Goal: Task Accomplishment & Management: Use online tool/utility

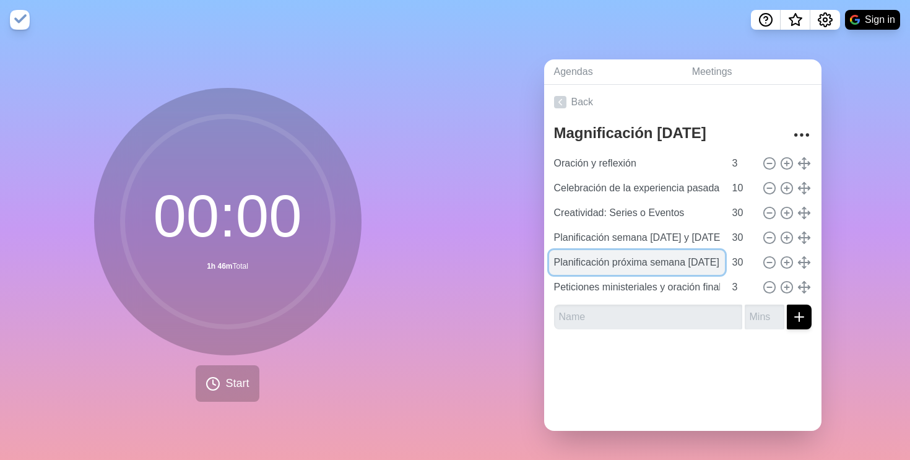
click at [667, 269] on input "Planificación próxima semana [DATE] y [DATE][PERSON_NAME]" at bounding box center [637, 262] width 176 height 25
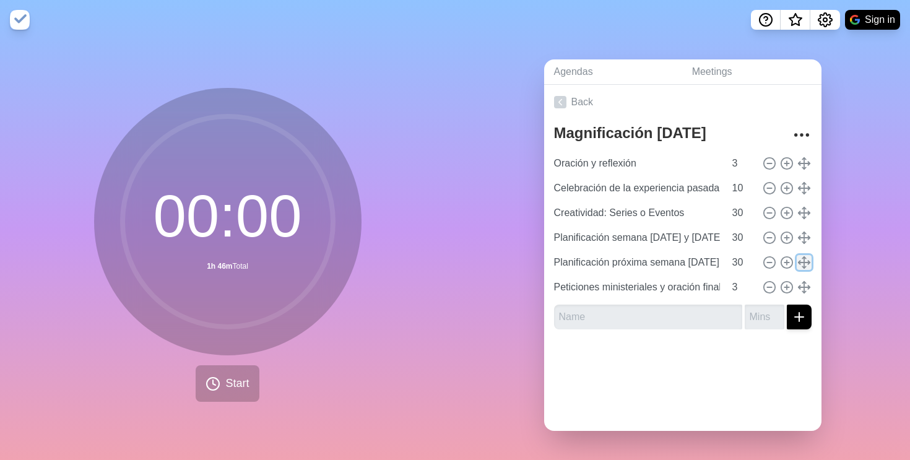
click at [807, 263] on line at bounding box center [803, 263] width 11 height 0
click at [803, 134] on icon "More" at bounding box center [802, 135] width 20 height 20
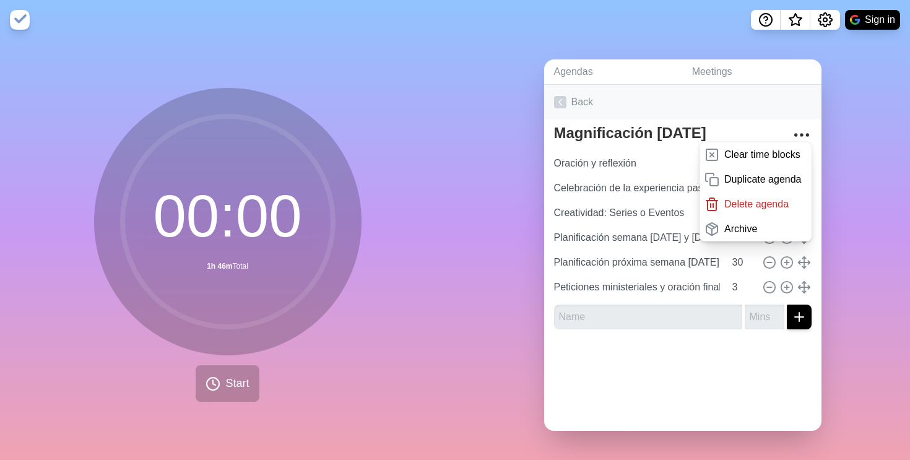
click at [756, 105] on link "Back" at bounding box center [682, 102] width 277 height 35
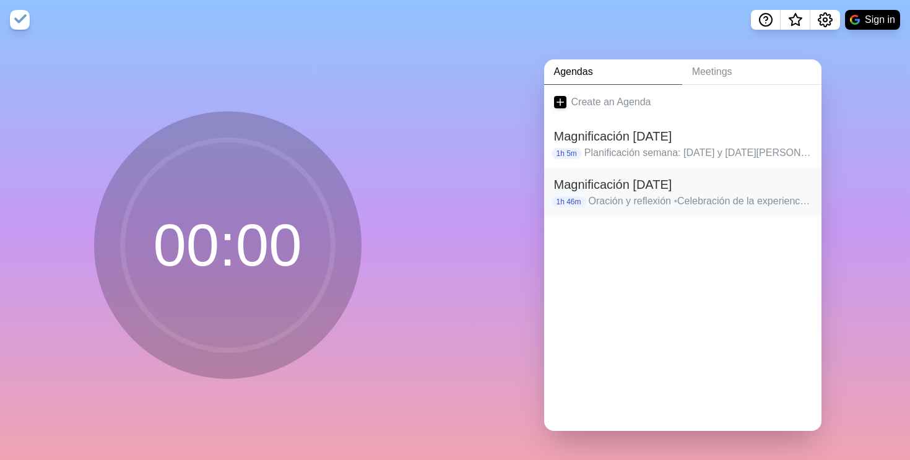
click at [617, 198] on p "Oración y reflexión • Celebración de la experiencia pasada • Creatividad: Serie…" at bounding box center [700, 201] width 223 height 15
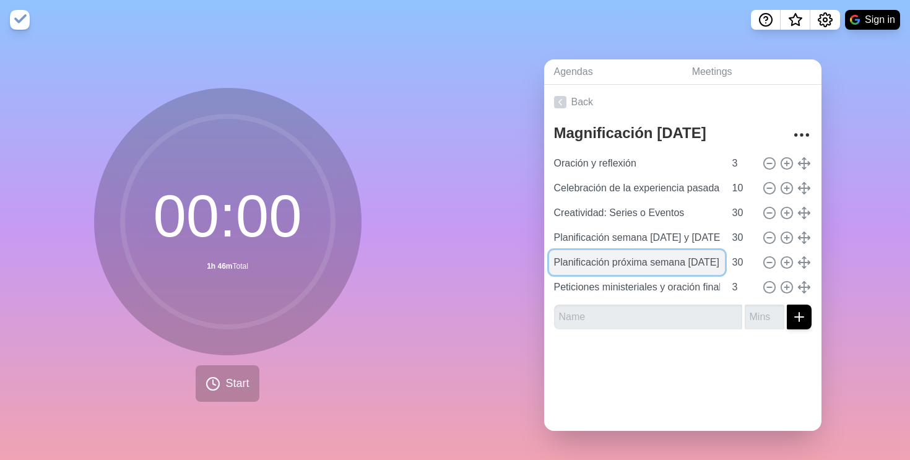
click at [643, 262] on input "Planificación próxima semana [DATE] y [DATE][PERSON_NAME]" at bounding box center [637, 262] width 176 height 25
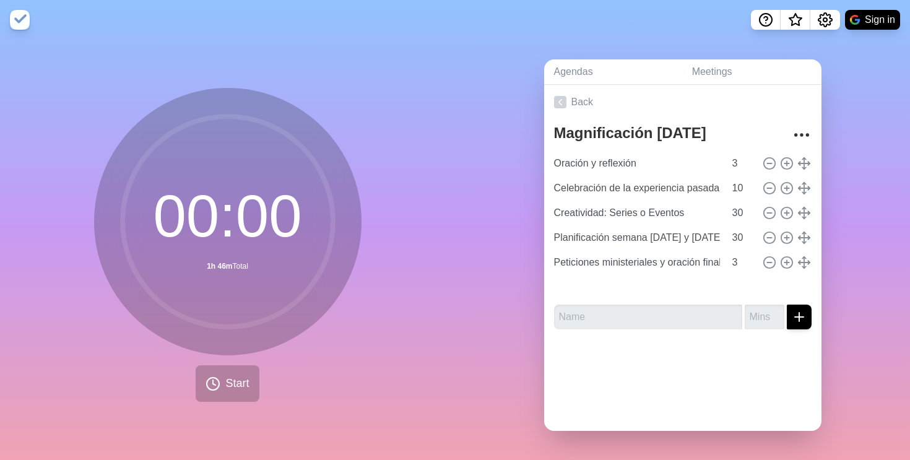
type input "Planificación próxima semana [DATE] y [DATE][PERSON_NAME]"
type input "30"
type input "Peticiones ministeriales y oración final"
type input "3"
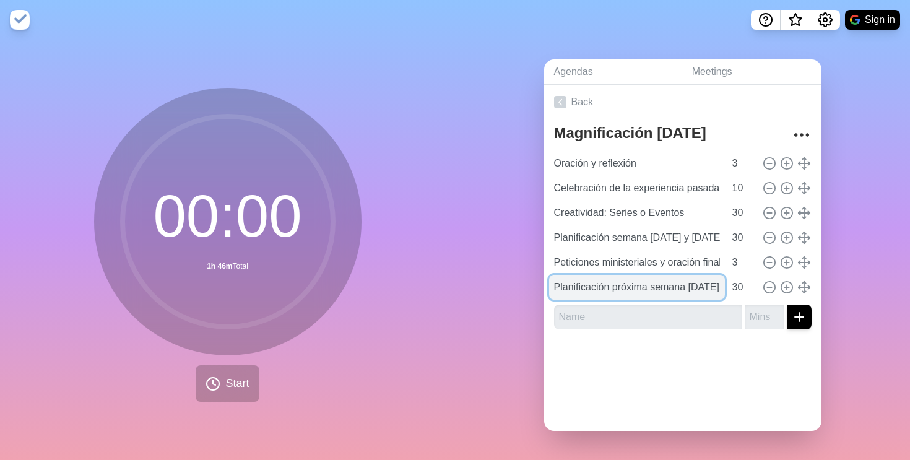
click at [617, 284] on input "Planificación próxima semana 23 y 24 de agosto" at bounding box center [637, 287] width 176 height 25
drag, startPoint x: 556, startPoint y: 287, endPoint x: 617, endPoint y: 295, distance: 61.8
click at [617, 295] on input "Planificación próxima semana 23 y 24 de agosto" at bounding box center [637, 287] width 176 height 25
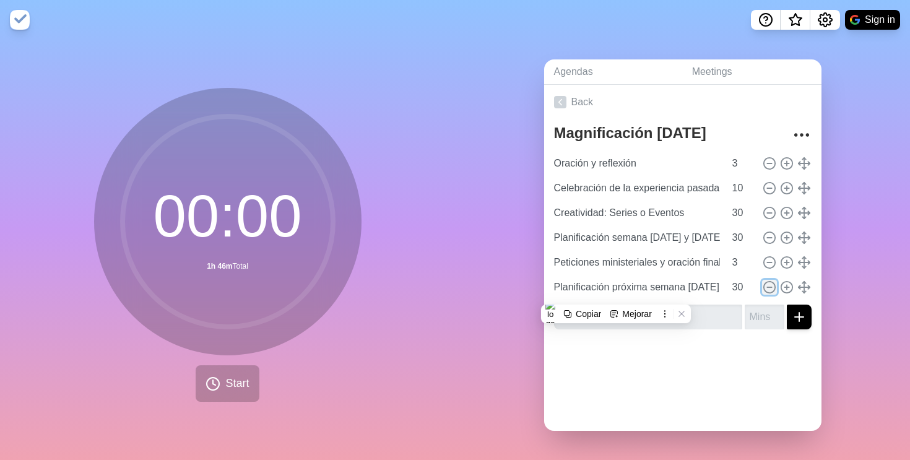
click at [770, 291] on circle at bounding box center [768, 286] width 11 height 11
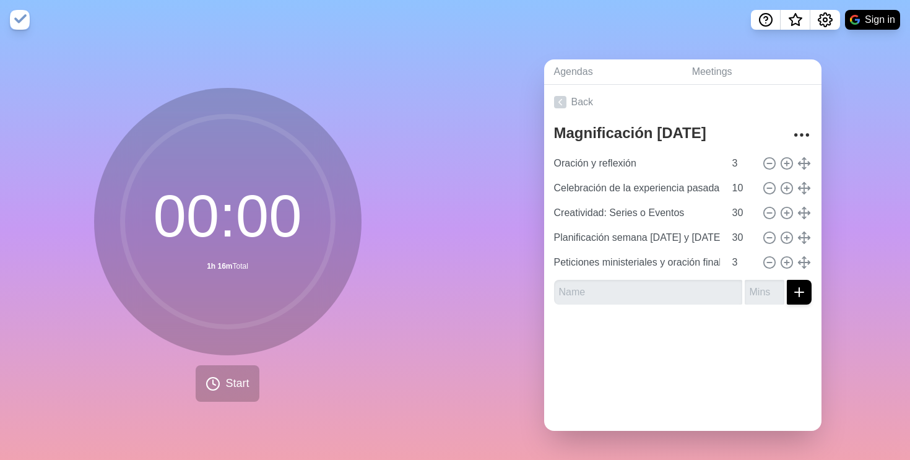
click at [701, 394] on div "Back Magnificación 12 agosto Oración y reflexión 3 Celebración de la experienci…" at bounding box center [682, 258] width 277 height 346
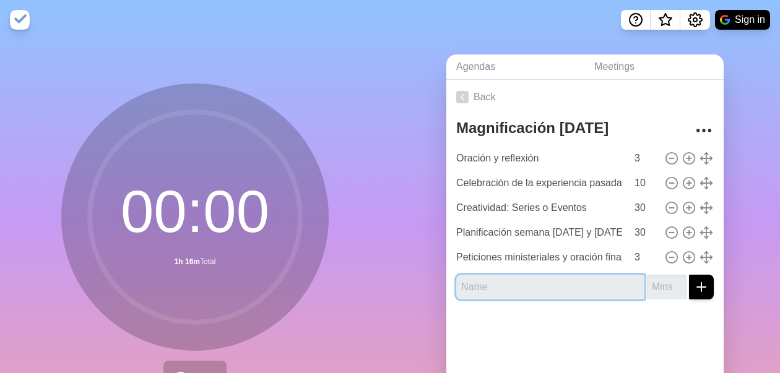
click at [523, 292] on input "text" at bounding box center [550, 287] width 188 height 25
click at [488, 285] on input "Evalucion" at bounding box center [550, 287] width 188 height 25
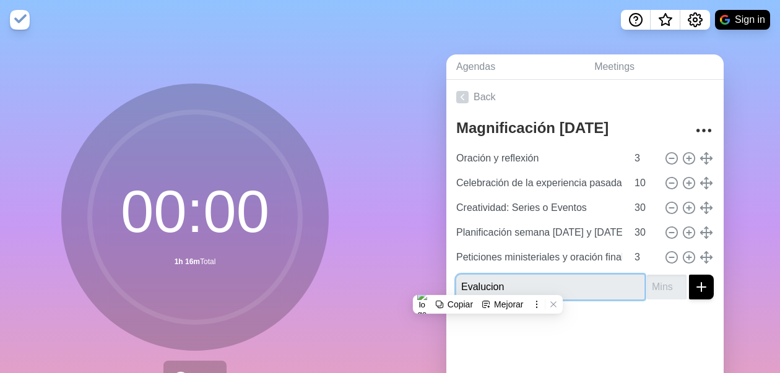
click at [488, 285] on input "Evalucion" at bounding box center [550, 287] width 188 height 25
type input "Evaluación"
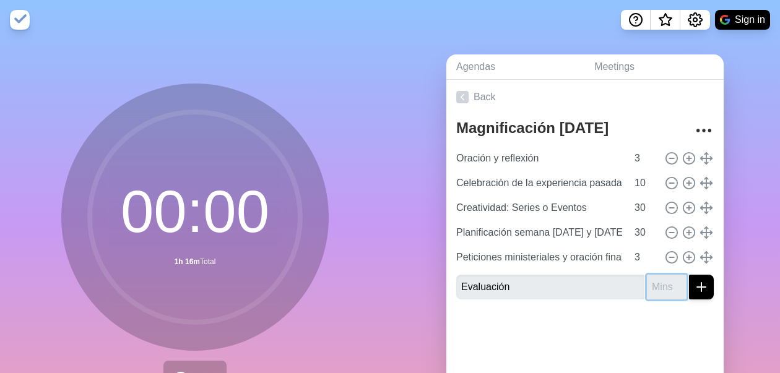
click at [658, 284] on input "number" at bounding box center [667, 287] width 40 height 25
type input "30"
click at [617, 323] on div at bounding box center [584, 335] width 277 height 50
click at [702, 287] on line "submit" at bounding box center [701, 287] width 9 height 0
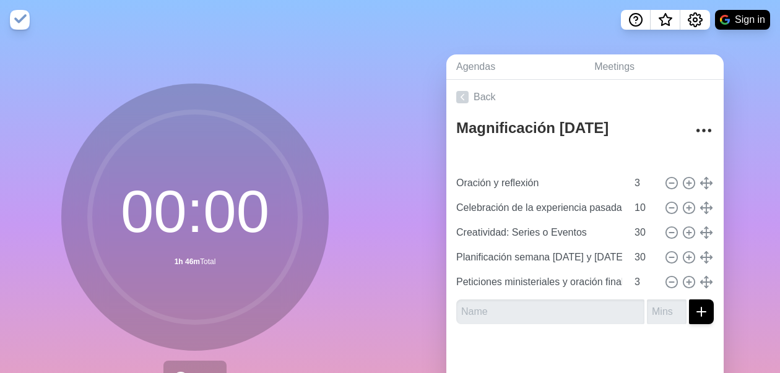
type input "Evaluación"
type input "30"
type input "Oración y reflexión"
type input "3"
type input "Celebración de la experiencia pasada"
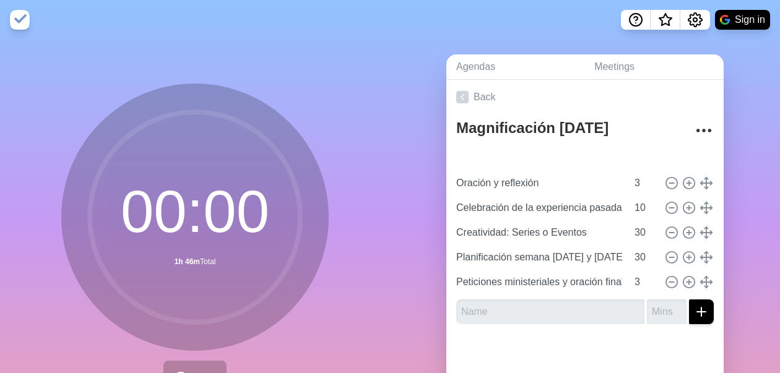
type input "10"
type input "Creatividad: Series o Eventos"
type input "Planificación semana [DATE] y [DATE][PERSON_NAME]"
type input "30"
type input "Peticiones ministeriales y oración final"
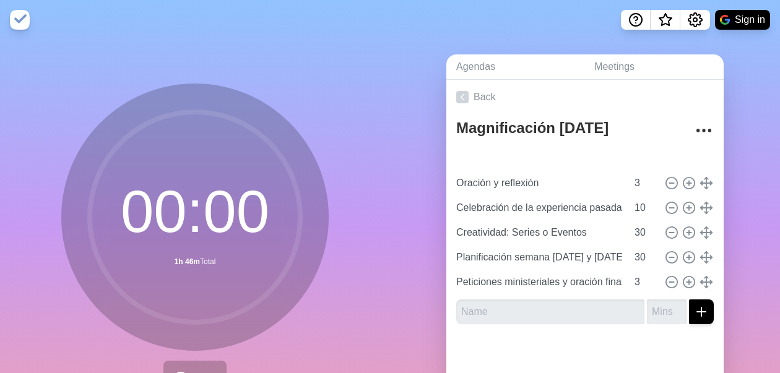
type input "3"
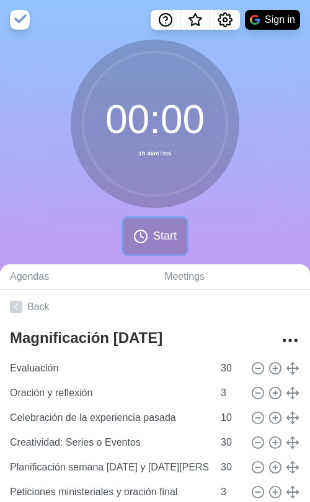
click at [139, 239] on icon at bounding box center [140, 236] width 15 height 15
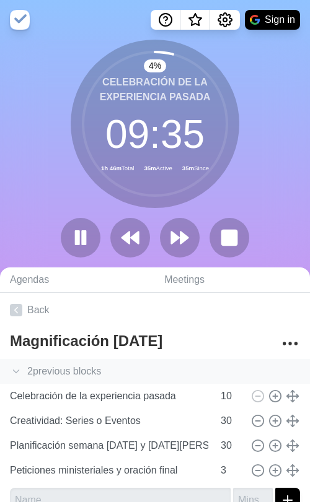
click at [24, 369] on div "2 previous block s" at bounding box center [155, 371] width 310 height 25
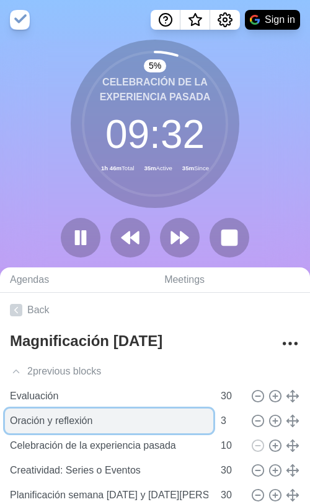
click at [22, 425] on input "Oración y reflexión" at bounding box center [109, 421] width 208 height 25
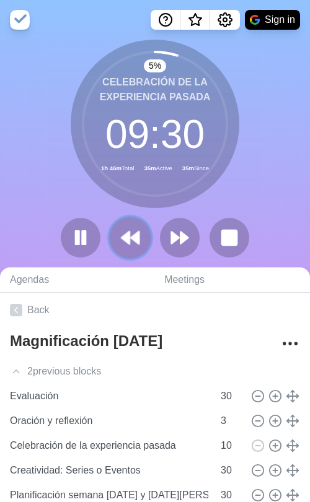
click at [137, 241] on polygon at bounding box center [135, 238] width 8 height 12
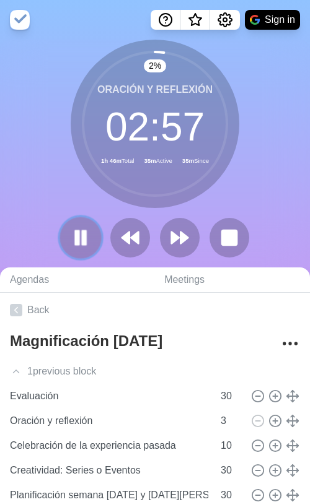
click at [80, 239] on icon at bounding box center [80, 237] width 21 height 21
click at [137, 245] on icon at bounding box center [129, 237] width 21 height 21
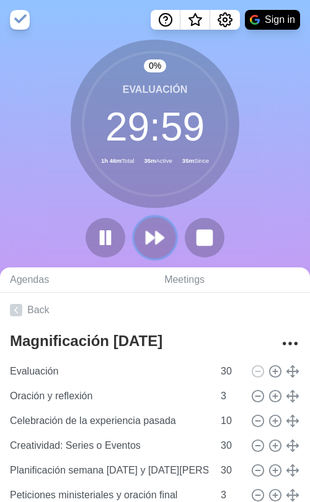
click at [170, 240] on button at bounding box center [154, 237] width 41 height 41
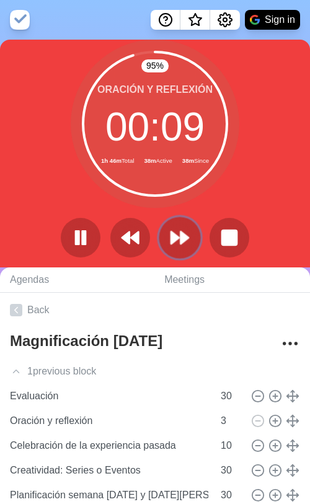
click at [186, 246] on icon at bounding box center [179, 237] width 21 height 21
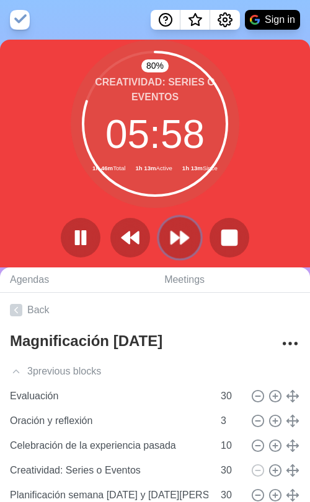
click at [176, 237] on polygon at bounding box center [175, 238] width 8 height 12
